Goal: Information Seeking & Learning: Learn about a topic

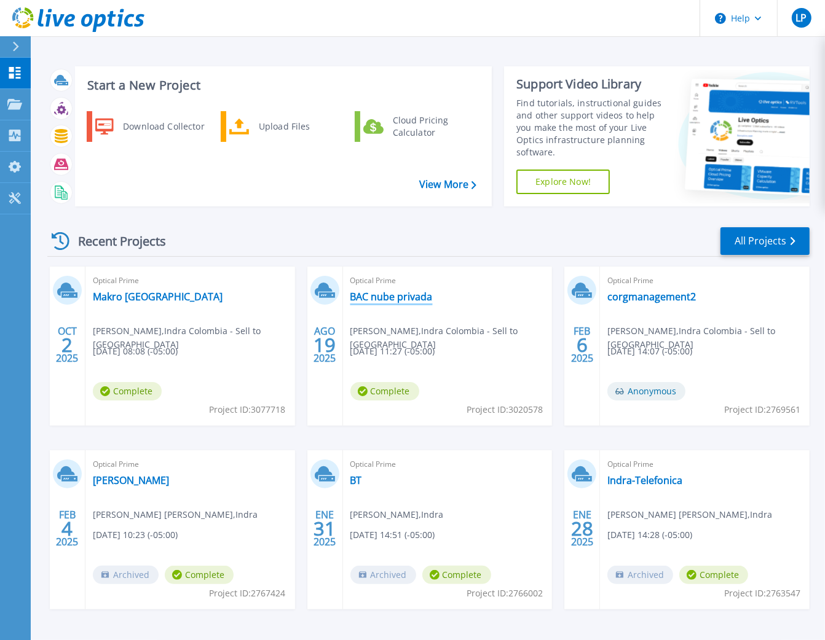
click at [420, 299] on link "BAC nube privada" at bounding box center [391, 297] width 82 height 12
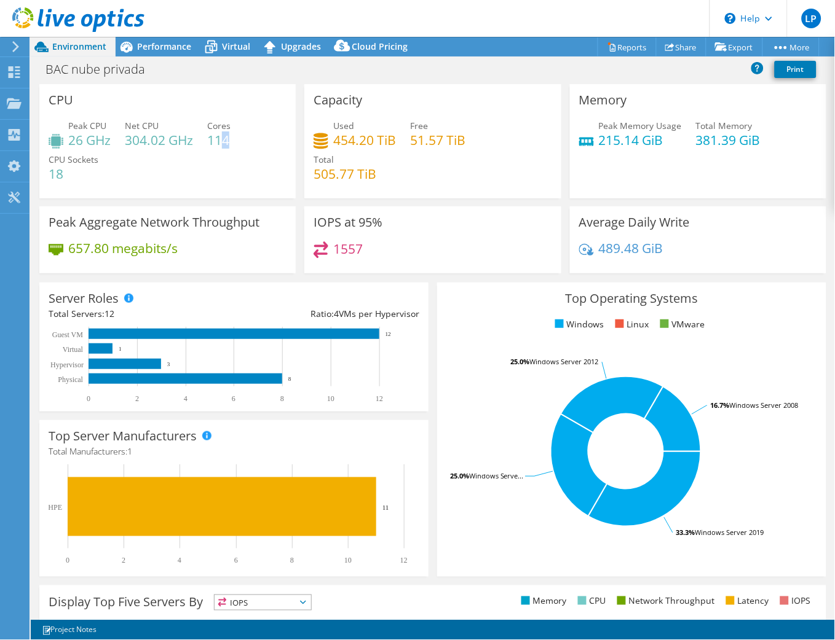
drag, startPoint x: 219, startPoint y: 130, endPoint x: 229, endPoint y: 142, distance: 15.7
click at [229, 142] on h4 "114" at bounding box center [218, 140] width 23 height 14
click at [351, 144] on h4 "454.20 TiB" at bounding box center [364, 140] width 63 height 14
drag, startPoint x: 342, startPoint y: 136, endPoint x: 422, endPoint y: 136, distance: 80.5
click at [420, 136] on div "Used 454.20 TiB Free 51.57 TiB Total 505.77 TiB" at bounding box center [432, 156] width 238 height 74
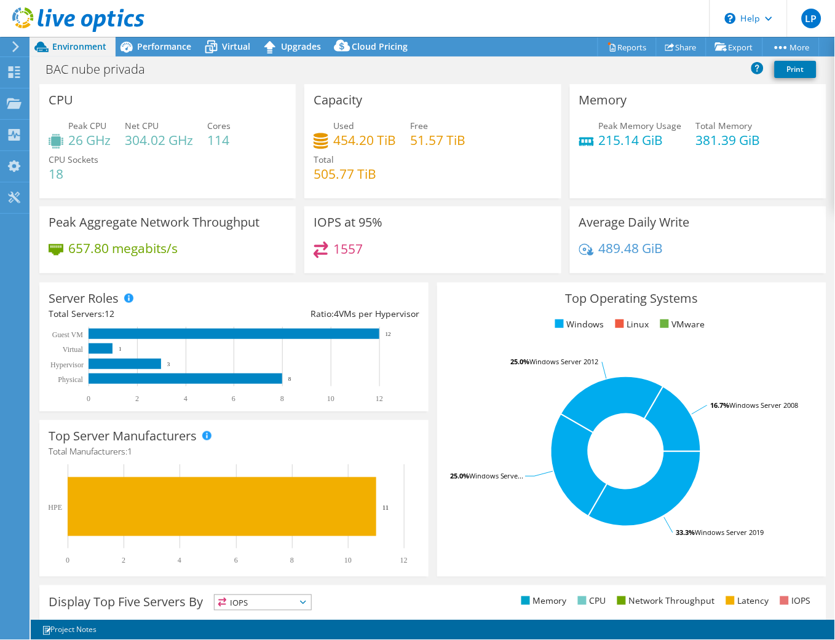
click at [455, 138] on h4 "51.57 TiB" at bounding box center [437, 140] width 55 height 14
drag, startPoint x: 596, startPoint y: 136, endPoint x: 733, endPoint y: 143, distance: 136.6
click at [729, 140] on div "Peak Memory Usage 215.14 GiB Total Memory 381.39 GiB" at bounding box center [698, 139] width 238 height 40
click at [745, 148] on div "Peak Memory Usage 215.14 GiB Total Memory 381.39 GiB" at bounding box center [698, 139] width 238 height 40
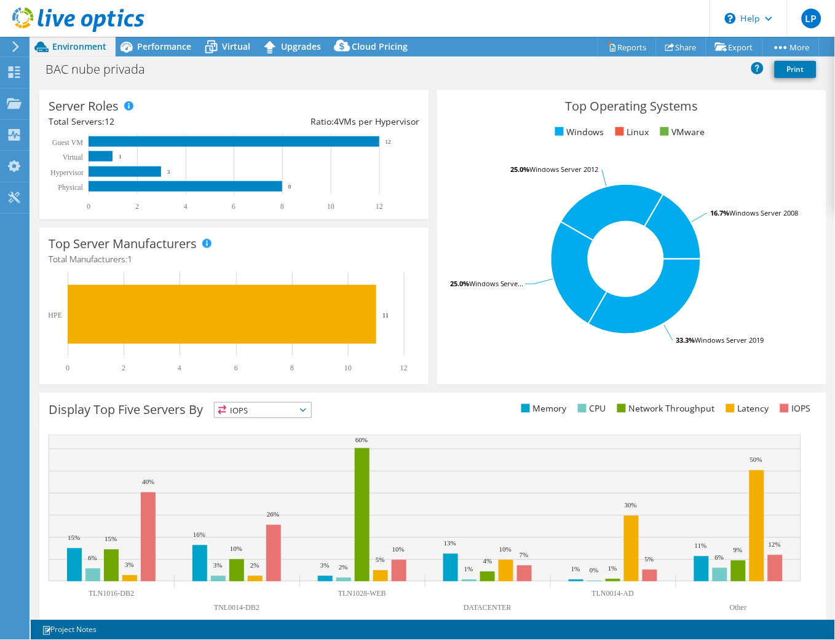
scroll to position [212, 0]
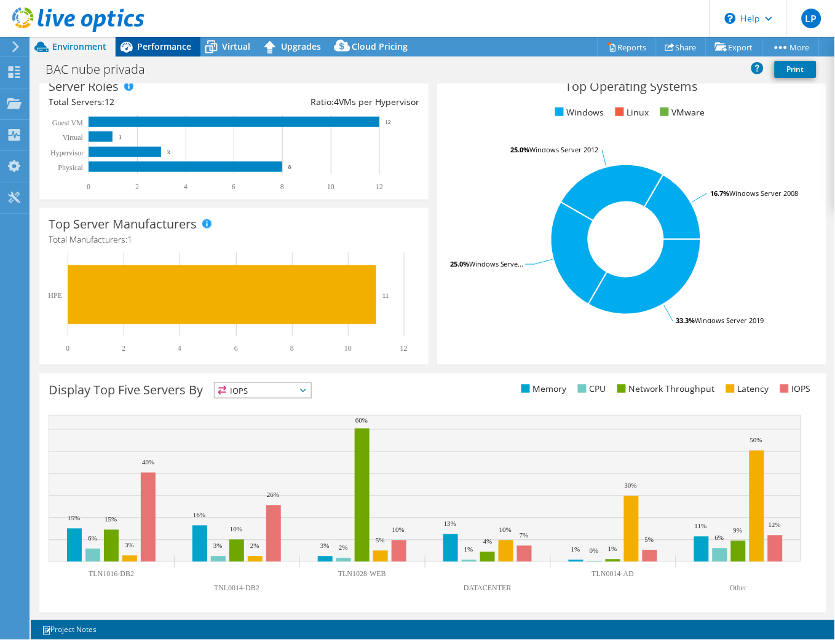
click at [149, 50] on span "Performance" at bounding box center [164, 47] width 54 height 12
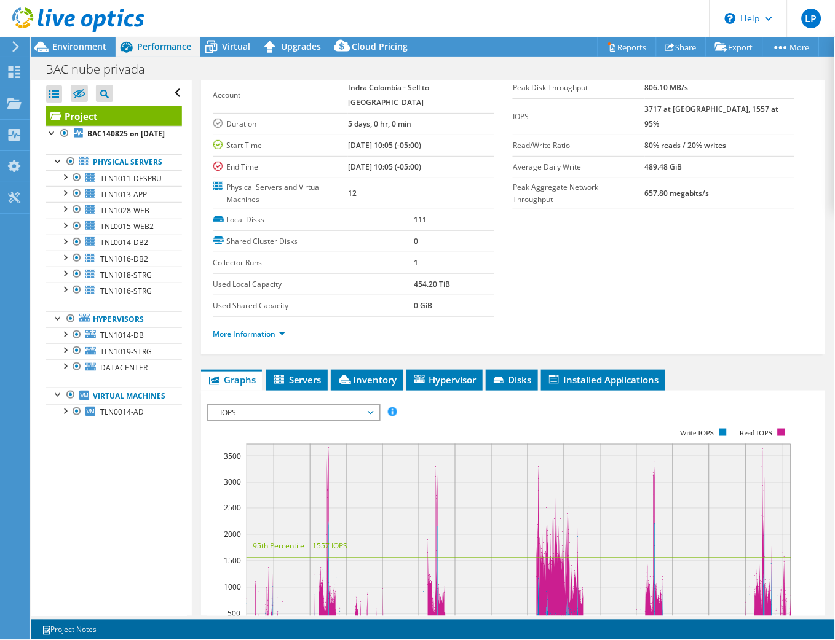
scroll to position [0, 0]
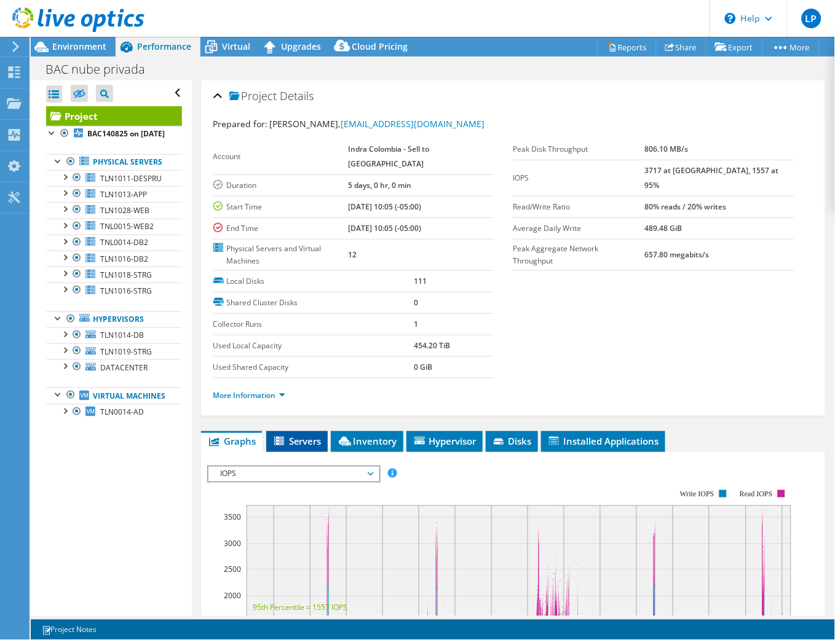
click at [288, 435] on span "Servers" at bounding box center [296, 441] width 49 height 12
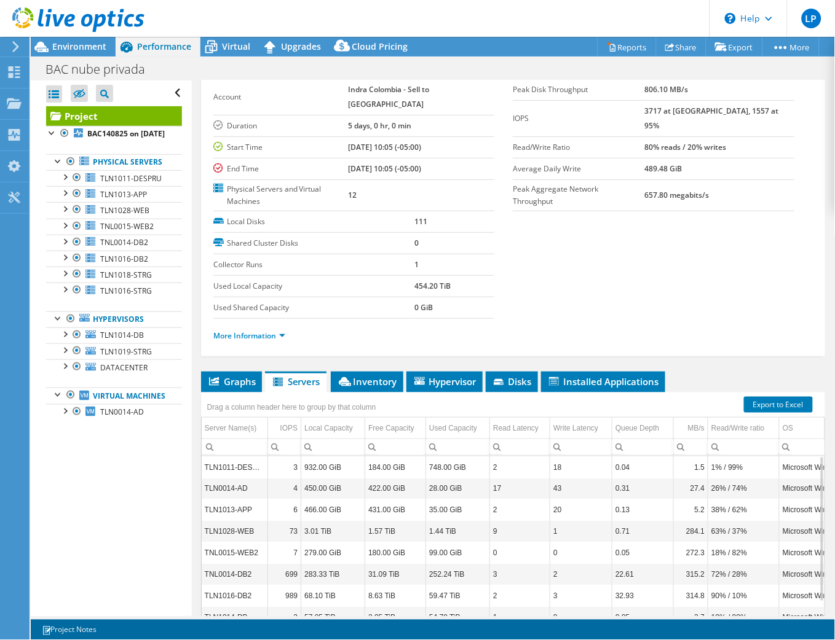
scroll to position [119, 0]
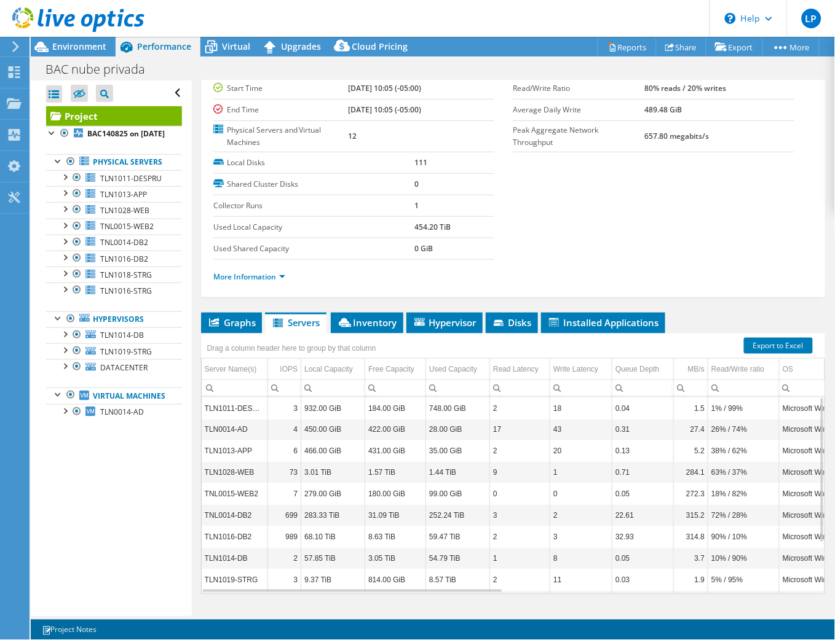
click at [372, 286] on div "Project Details Prepared for: [PERSON_NAME], [EMAIL_ADDRESS][DOMAIN_NAME] Accou…" at bounding box center [513, 302] width 642 height 680
click at [360, 313] on li "Inventory" at bounding box center [367, 323] width 73 height 21
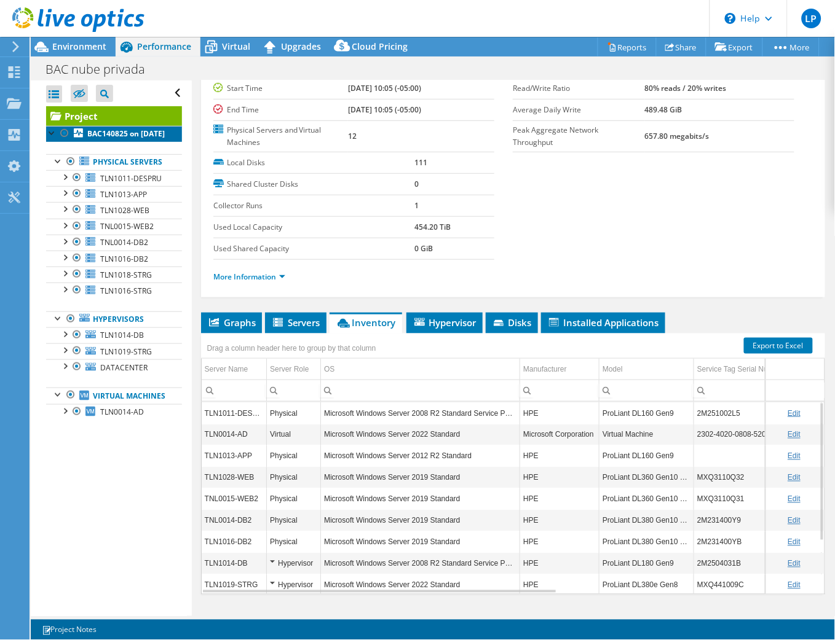
click at [107, 139] on b "BAC140825 on [DATE]" at bounding box center [125, 133] width 77 height 10
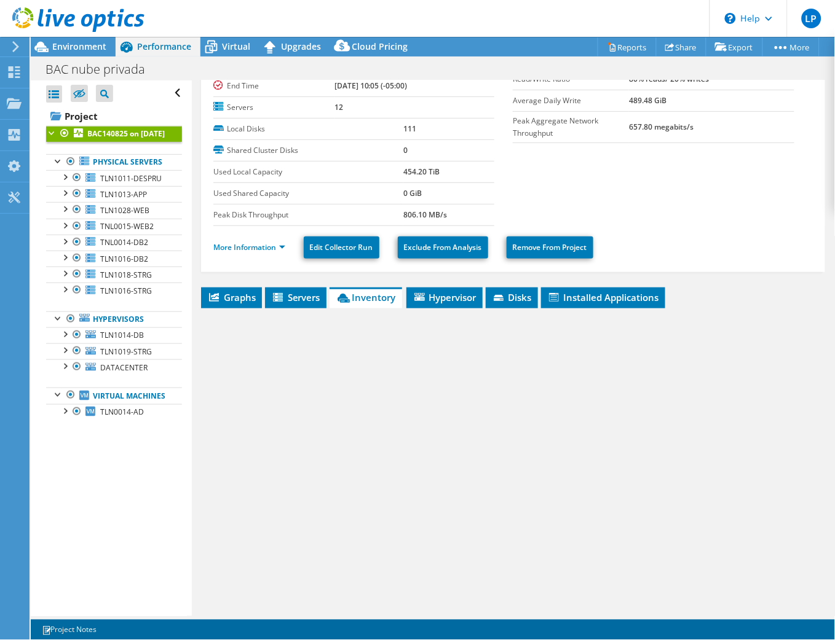
scroll to position [0, 0]
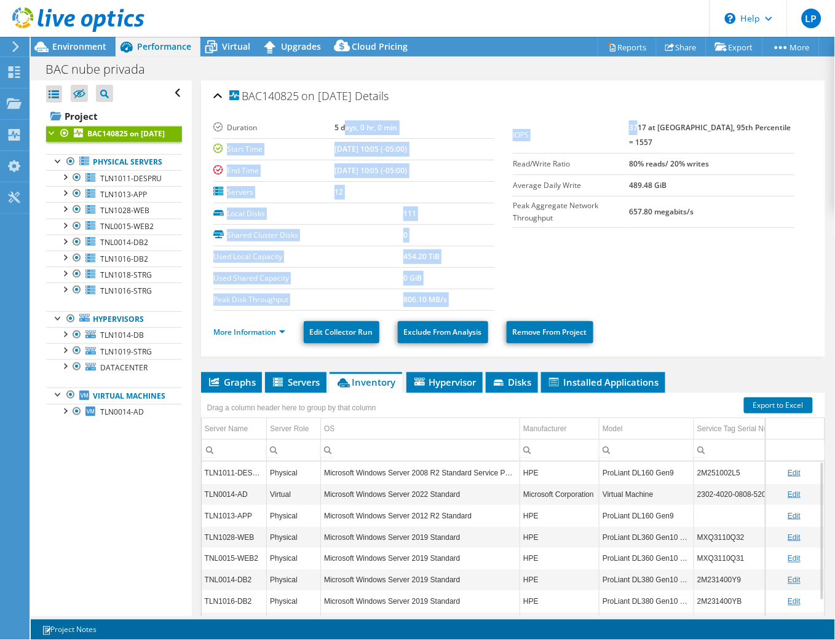
drag, startPoint x: 327, startPoint y: 129, endPoint x: 656, endPoint y: 126, distance: 328.8
click at [656, 125] on section "Duration 5 days, 0 hr, 0 min Start Time [DATE] 10:05 (-05:00) End Time [DATE] 1…" at bounding box center [512, 214] width 599 height 194
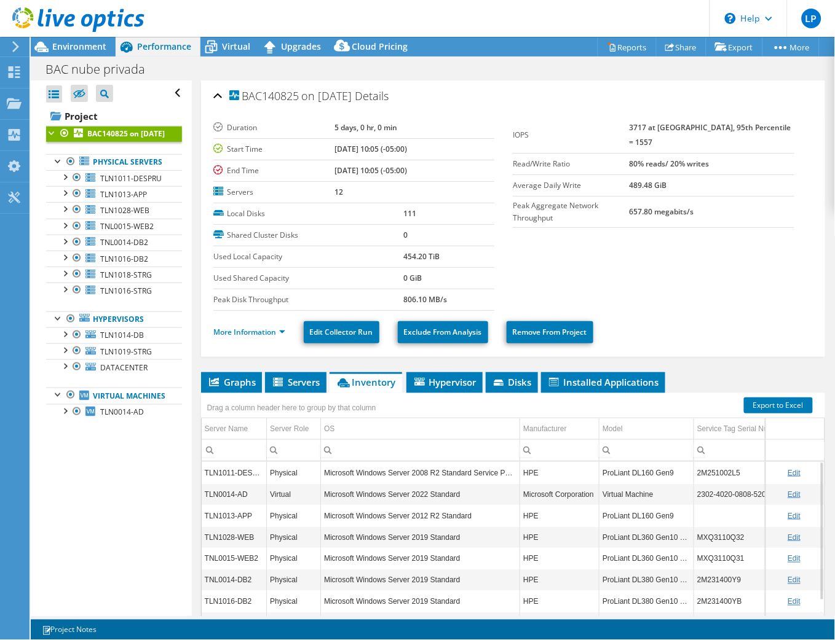
click at [622, 158] on label "Read/Write Ratio" at bounding box center [571, 164] width 116 height 12
click at [273, 329] on link "More Information" at bounding box center [249, 332] width 72 height 10
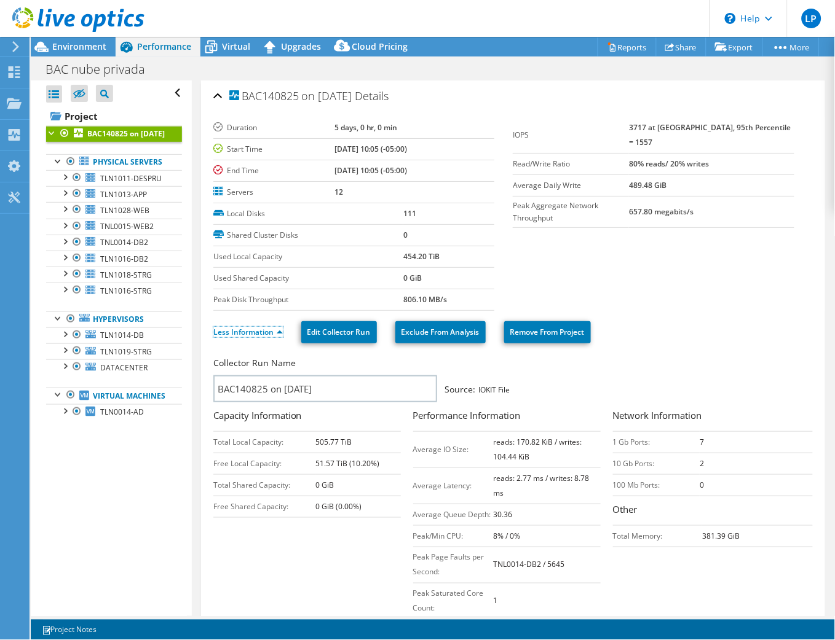
scroll to position [68, 0]
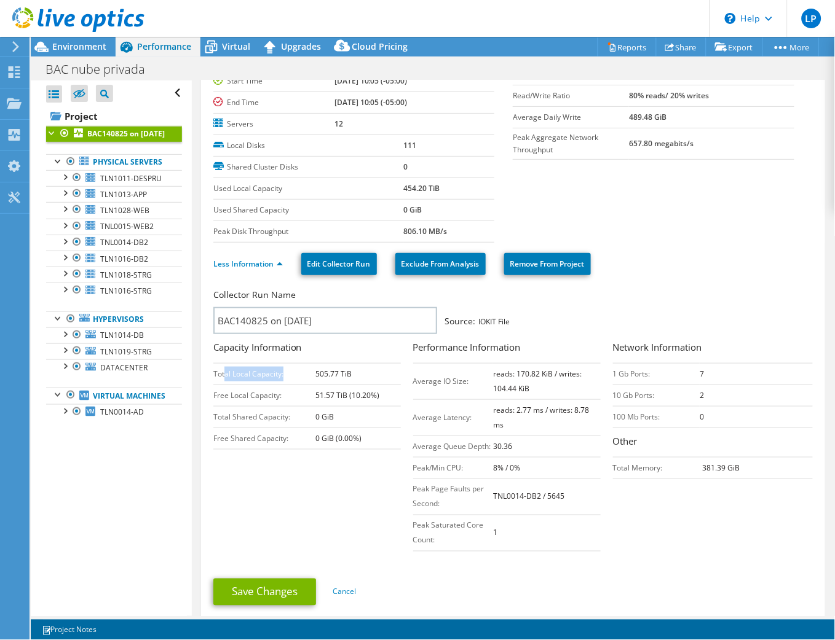
drag, startPoint x: 226, startPoint y: 374, endPoint x: 305, endPoint y: 373, distance: 79.3
click at [305, 373] on td "Total Local Capacity:" at bounding box center [264, 374] width 103 height 22
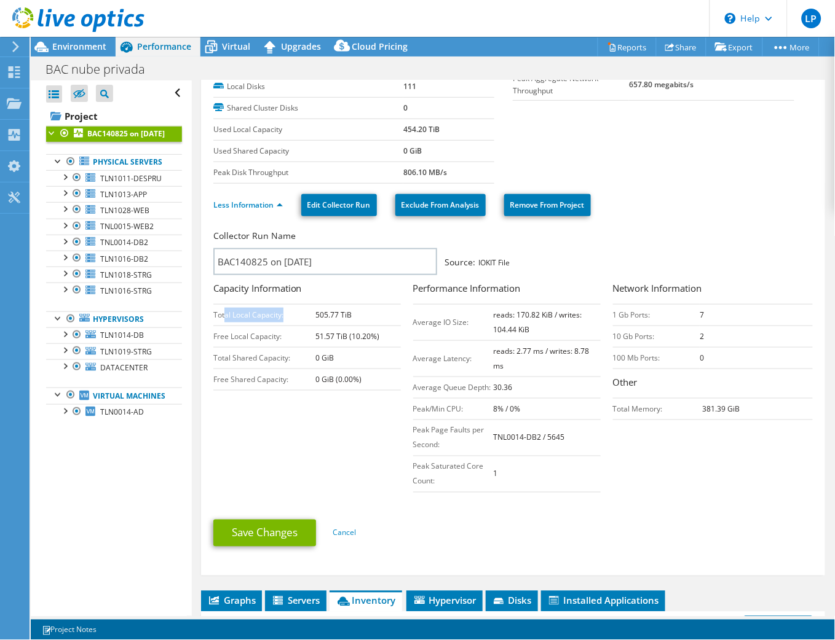
scroll to position [136, 0]
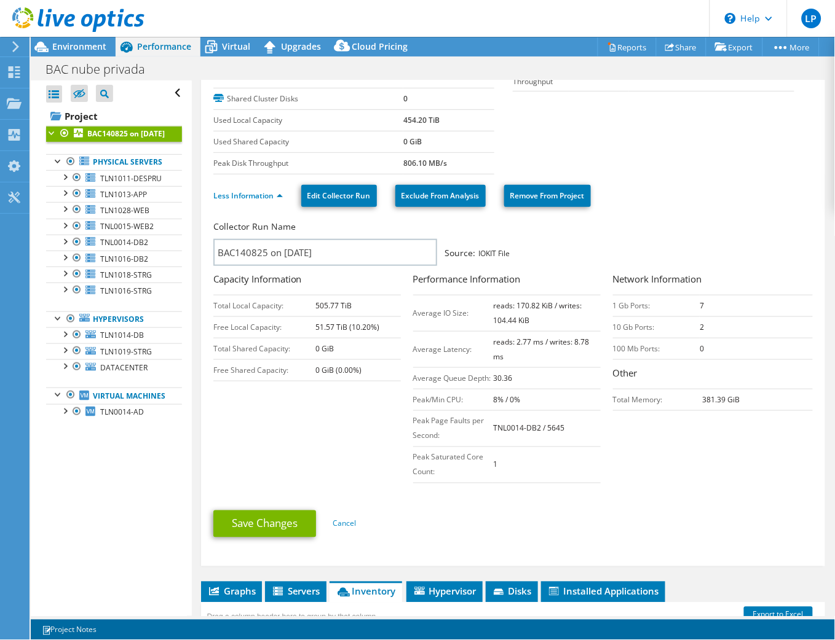
click at [334, 309] on td "505.77 TiB" at bounding box center [357, 306] width 85 height 22
drag, startPoint x: 671, startPoint y: 397, endPoint x: 731, endPoint y: 399, distance: 60.9
click at [728, 399] on tr "Total Memory: 381.39 GiB" at bounding box center [713, 400] width 200 height 22
click at [714, 532] on ul "Save Changes Cancel" at bounding box center [512, 523] width 599 height 30
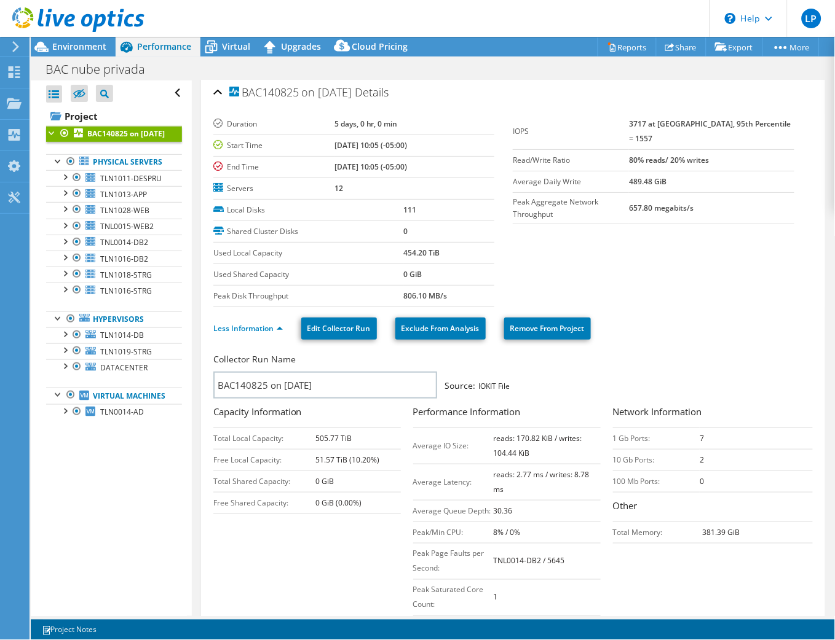
scroll to position [0, 0]
